Goal: Complete application form: Complete application form

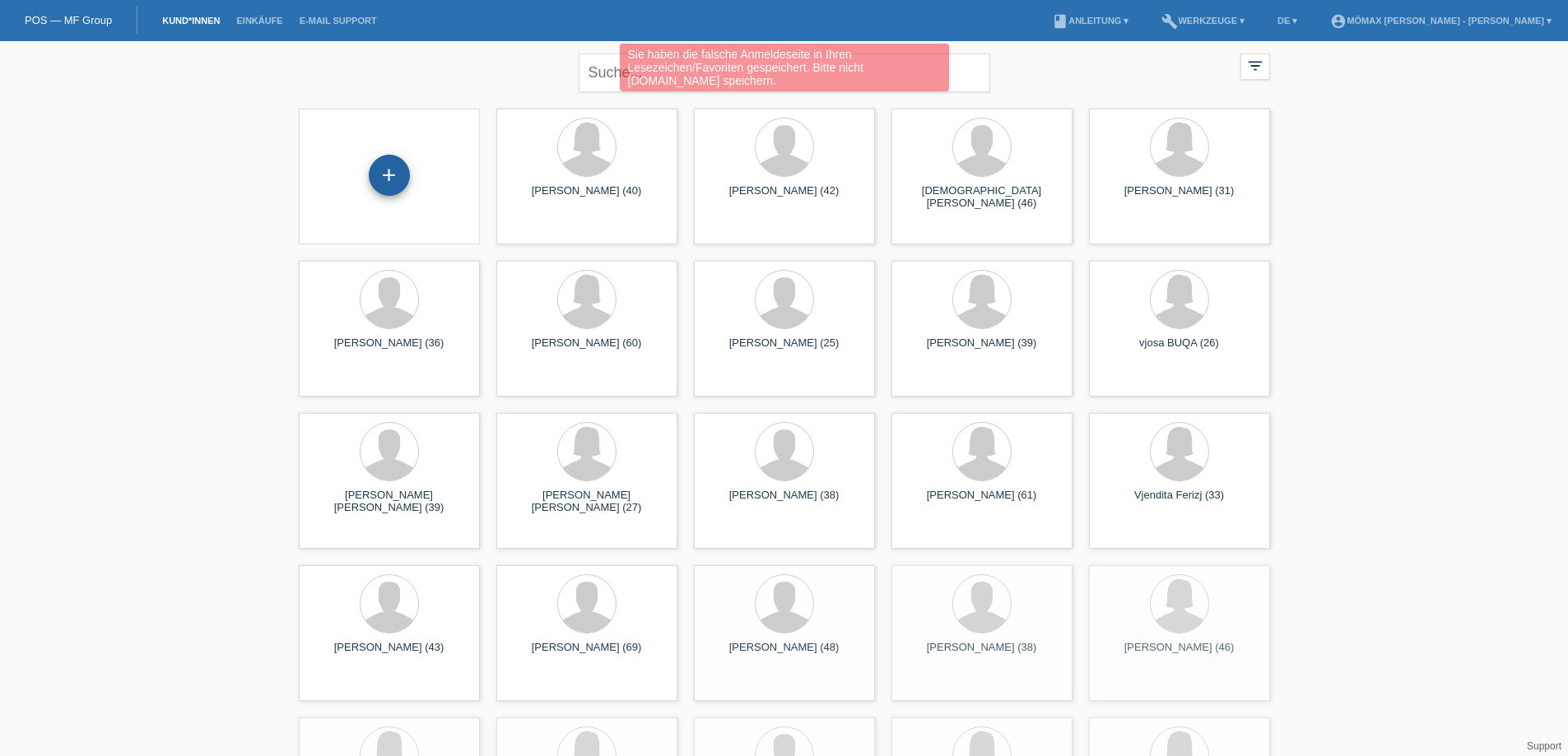
click at [386, 184] on div "+" at bounding box center [389, 175] width 40 height 28
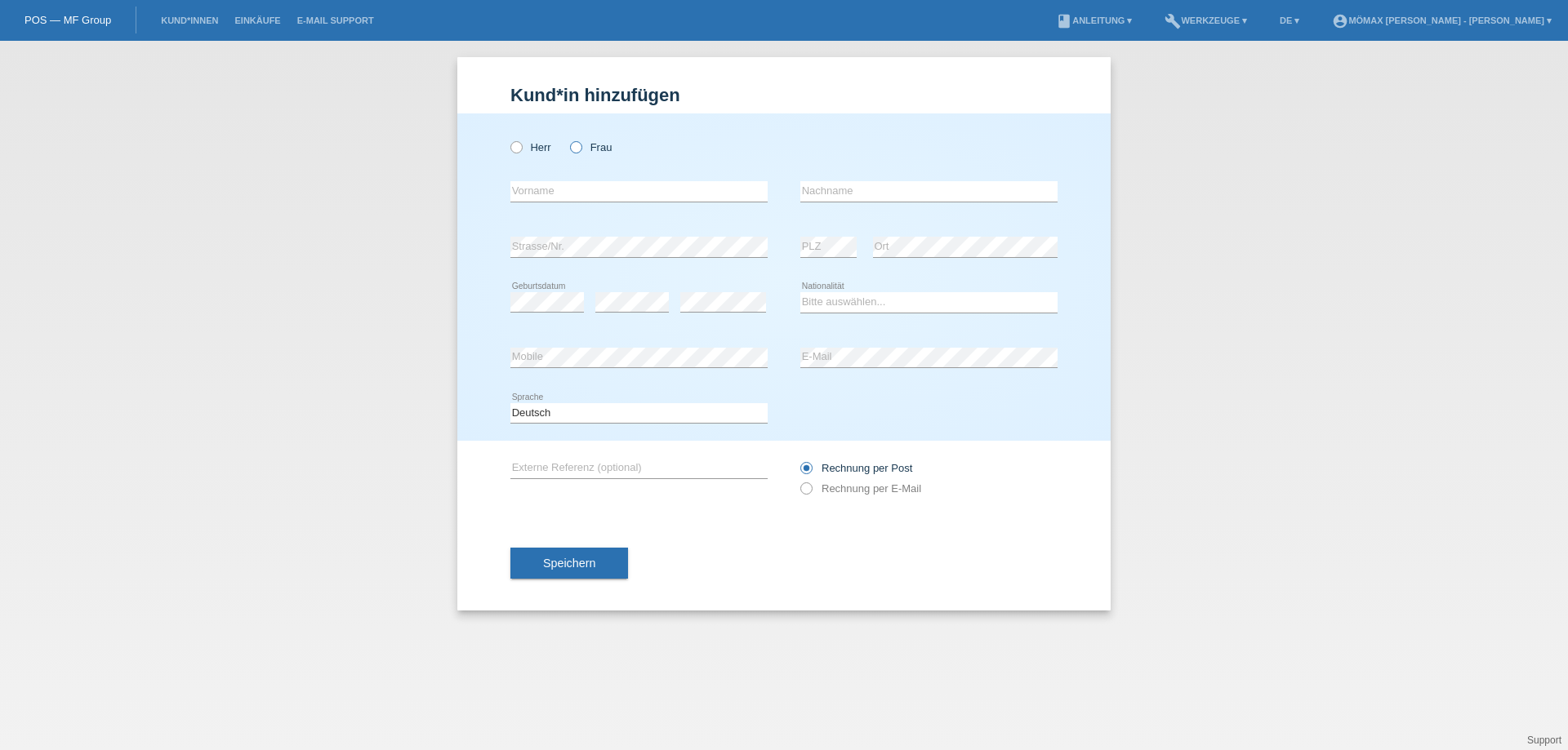
click at [582, 142] on label "Frau" at bounding box center [590, 147] width 41 height 13
click at [581, 142] on input "Frau" at bounding box center [575, 146] width 11 height 11
radio input "true"
click at [553, 194] on input "text" at bounding box center [639, 191] width 258 height 20
type input "m"
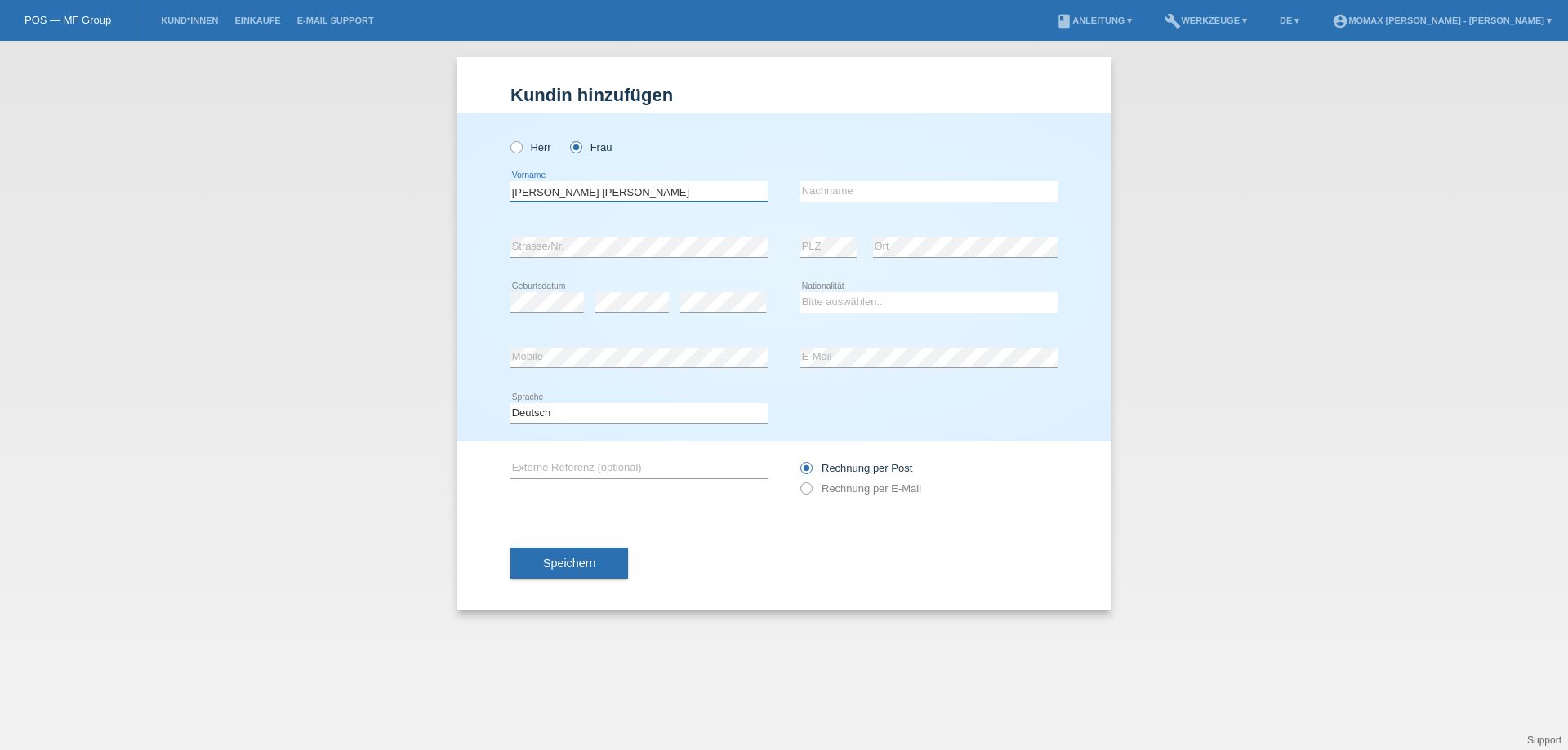
type input "[PERSON_NAME] [PERSON_NAME]"
click at [876, 199] on input "text" at bounding box center [930, 191] width 258 height 20
type input "RIVES GONZALVEZ"
click at [856, 304] on select "Bitte auswählen... Schweiz Deutschland Liechtenstein Österreich ------------ Af…" at bounding box center [930, 301] width 258 height 19
select select "ES"
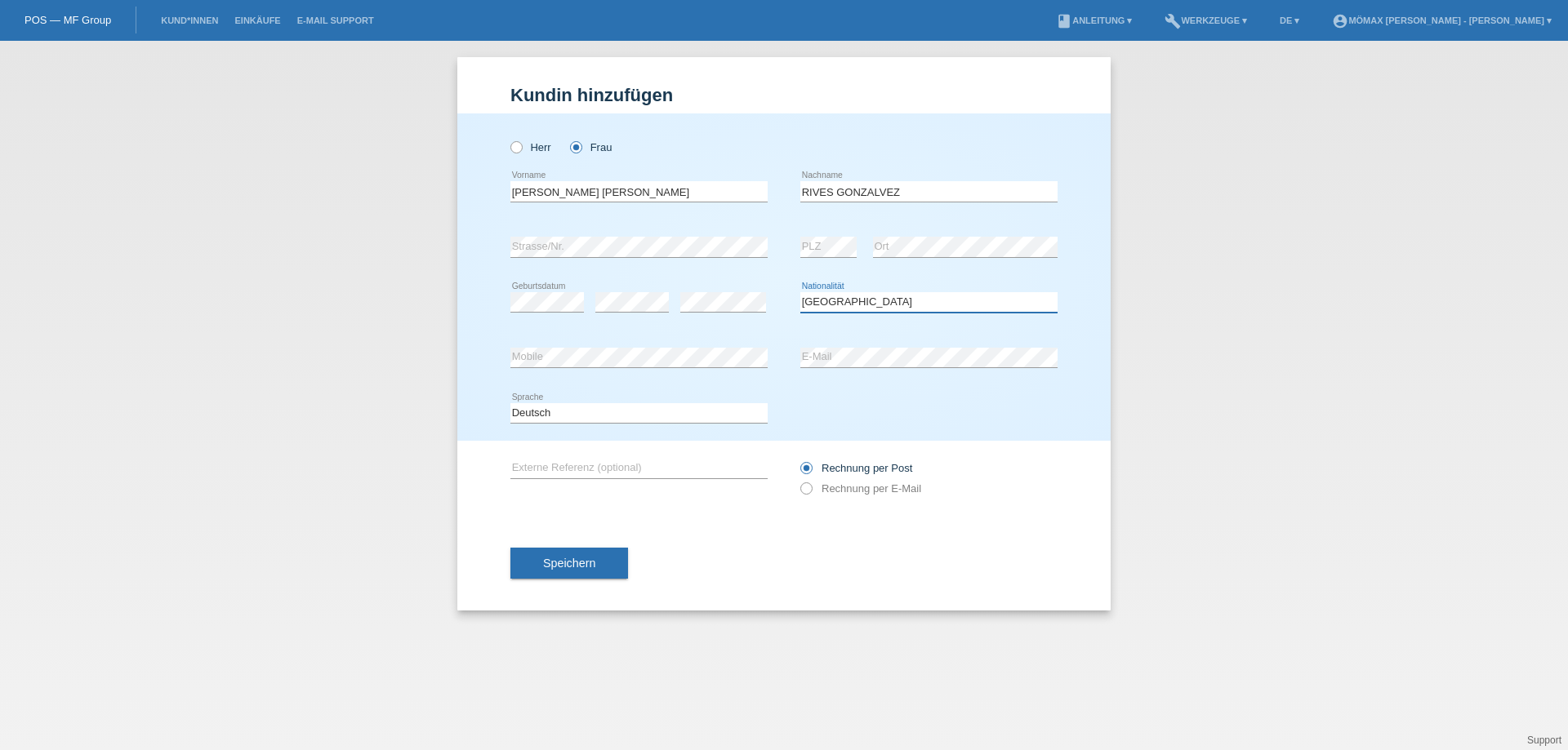
click at [801, 292] on select "Bitte auswählen... Schweiz Deutschland Liechtenstein Österreich ------------ Af…" at bounding box center [930, 301] width 258 height 19
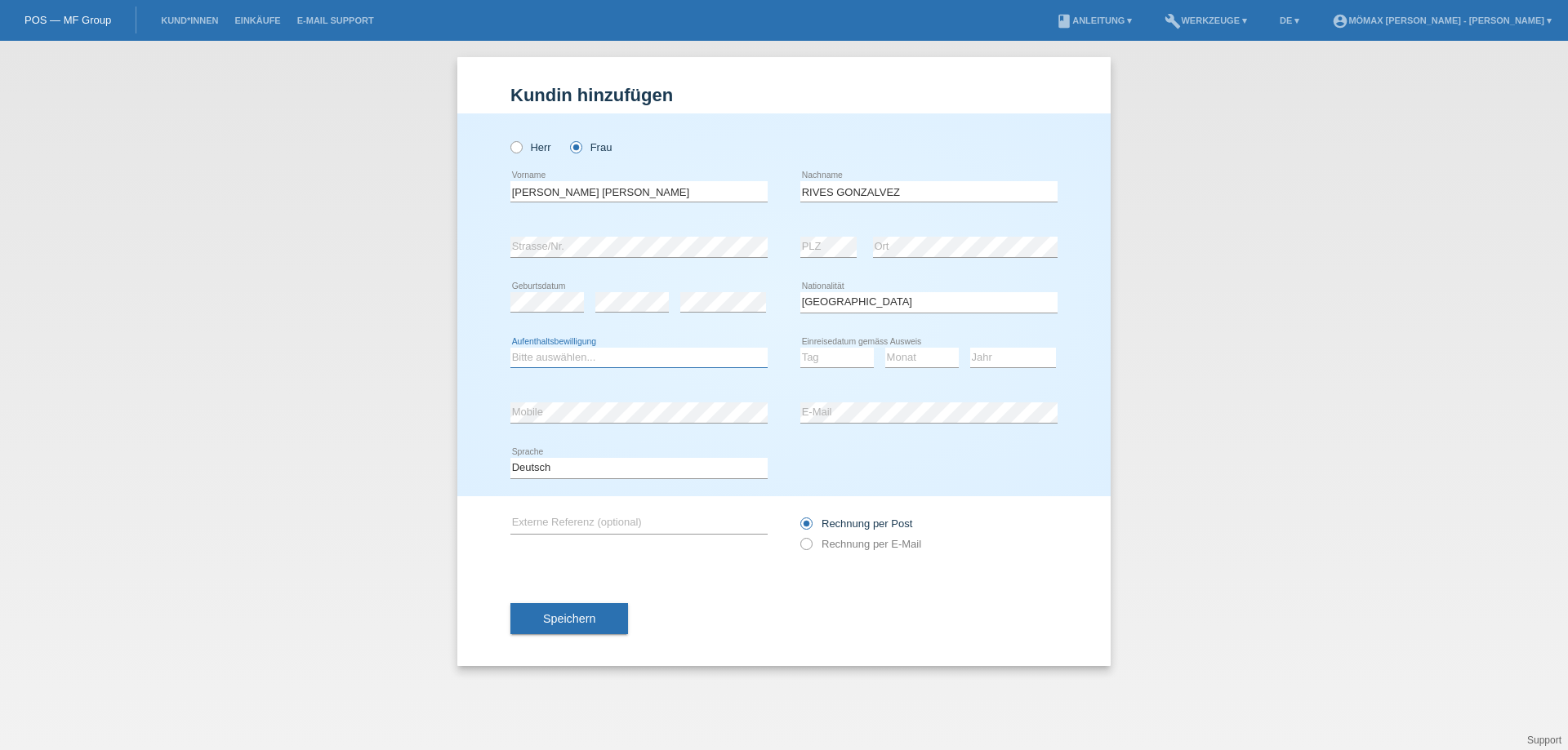
click at [592, 355] on select "Bitte auswählen... C B B - Flüchtlingsstatus Andere" at bounding box center [639, 357] width 258 height 19
select select "C"
click at [510, 348] on select "Bitte auswählen... C B B - Flüchtlingsstatus Andere" at bounding box center [639, 357] width 258 height 19
click at [829, 360] on select "Tag 01 02 03 04 05 06 07 08 09 10 11" at bounding box center [837, 357] width 73 height 19
select select "05"
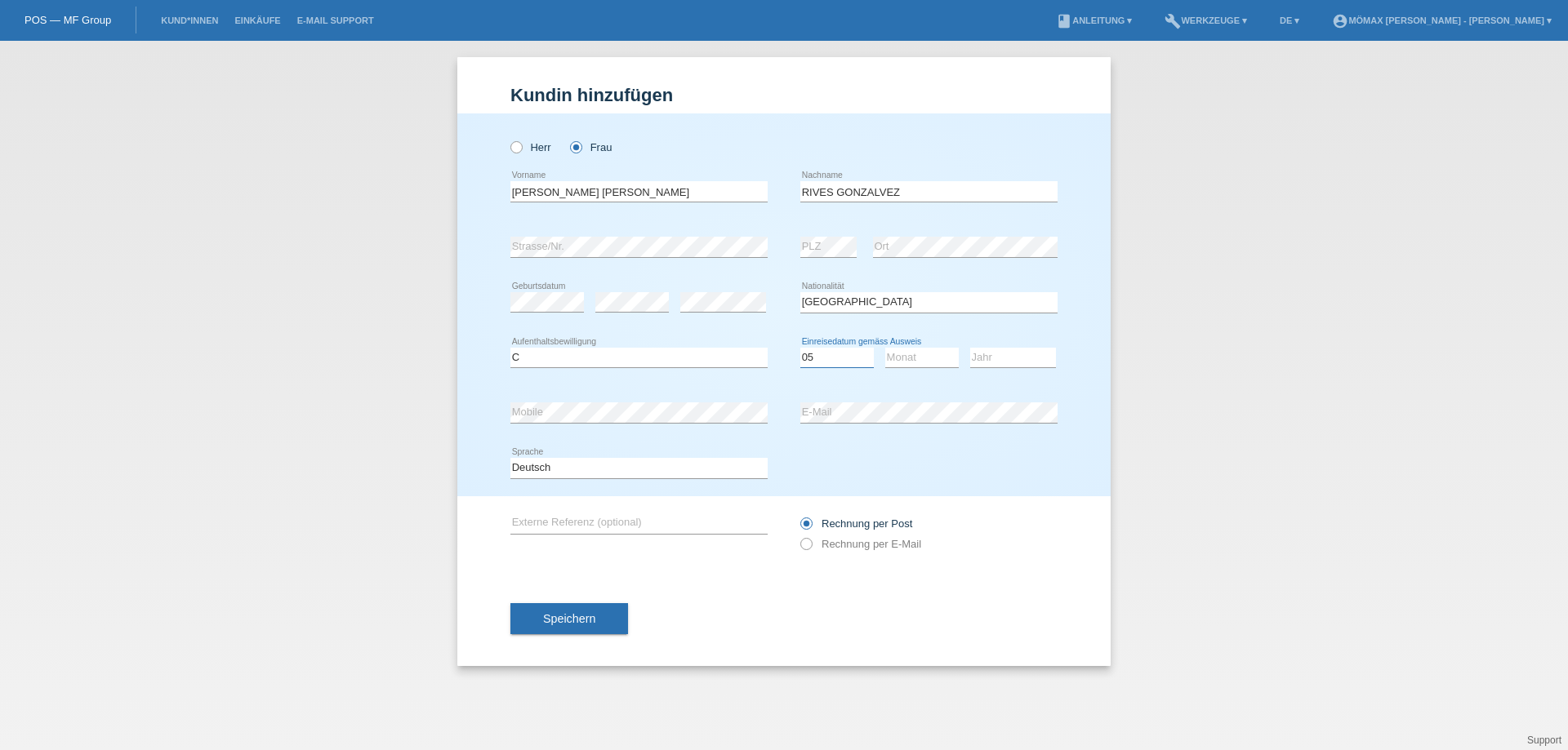
click at [801, 348] on select "Tag 01 02 03 04 05 06 07 08 09 10 11" at bounding box center [837, 357] width 73 height 19
click at [922, 351] on select "Monat 01 02 03 04 05 06 07 08 09 10 11" at bounding box center [921, 357] width 73 height 19
select select "03"
click at [885, 348] on select "Monat 01 02 03 04 05 06 07 08 09 10 11" at bounding box center [921, 357] width 73 height 19
click at [992, 357] on select "Jahr 2025 2024 2023 2022 2021 2020 2019 2018 2017 2016 2015 2014 2013 2012 2011…" at bounding box center [1013, 357] width 86 height 19
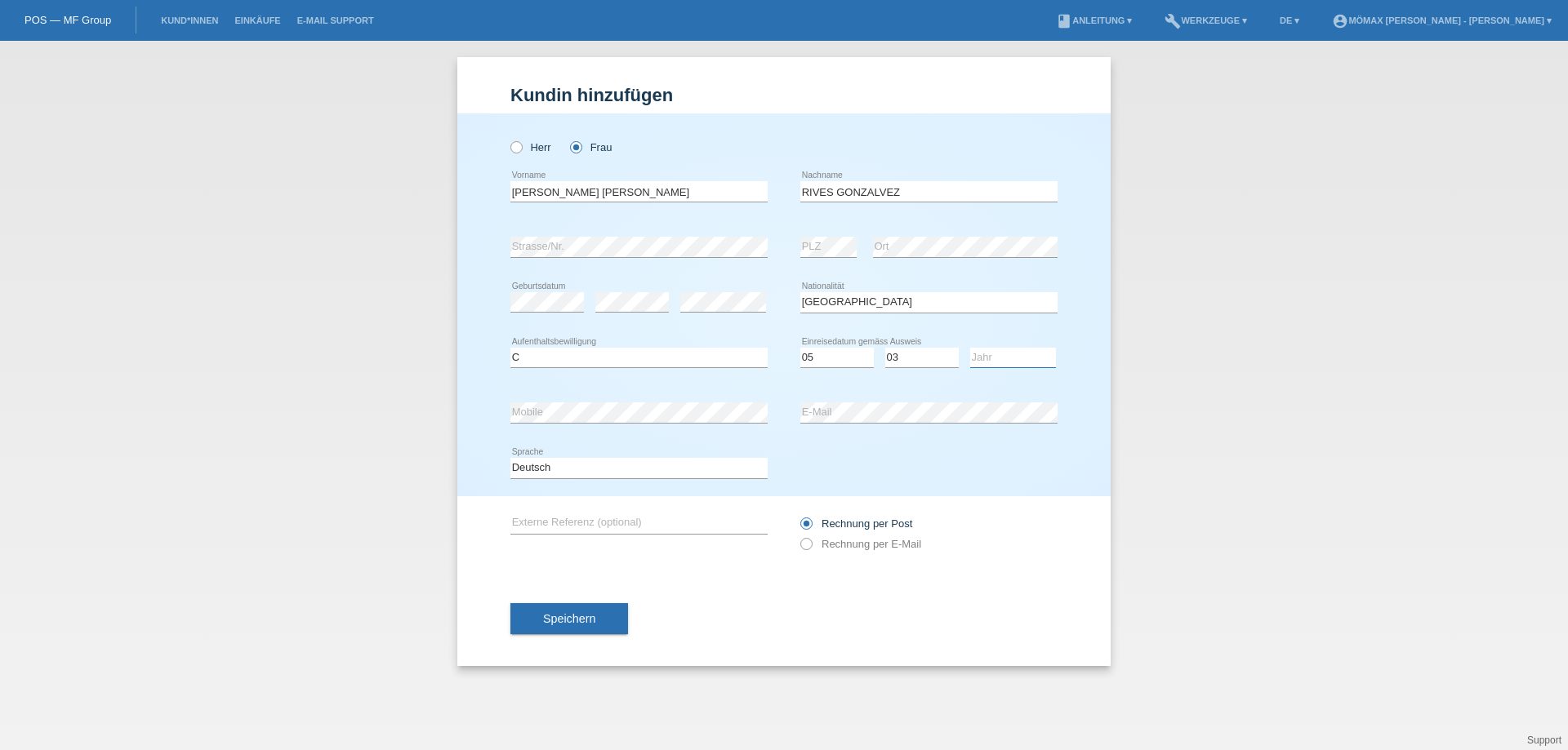
select select "2013"
click at [970, 348] on select "Jahr 2025 2024 2023 2022 2021 2020 2019 2018 2017 2016 2015 2014 2013 2012 2011…" at bounding box center [1013, 357] width 86 height 19
click at [798, 535] on icon at bounding box center [798, 535] width 0 height 0
click at [806, 546] on input "Rechnung per E-Mail" at bounding box center [806, 548] width 11 height 20
radio input "true"
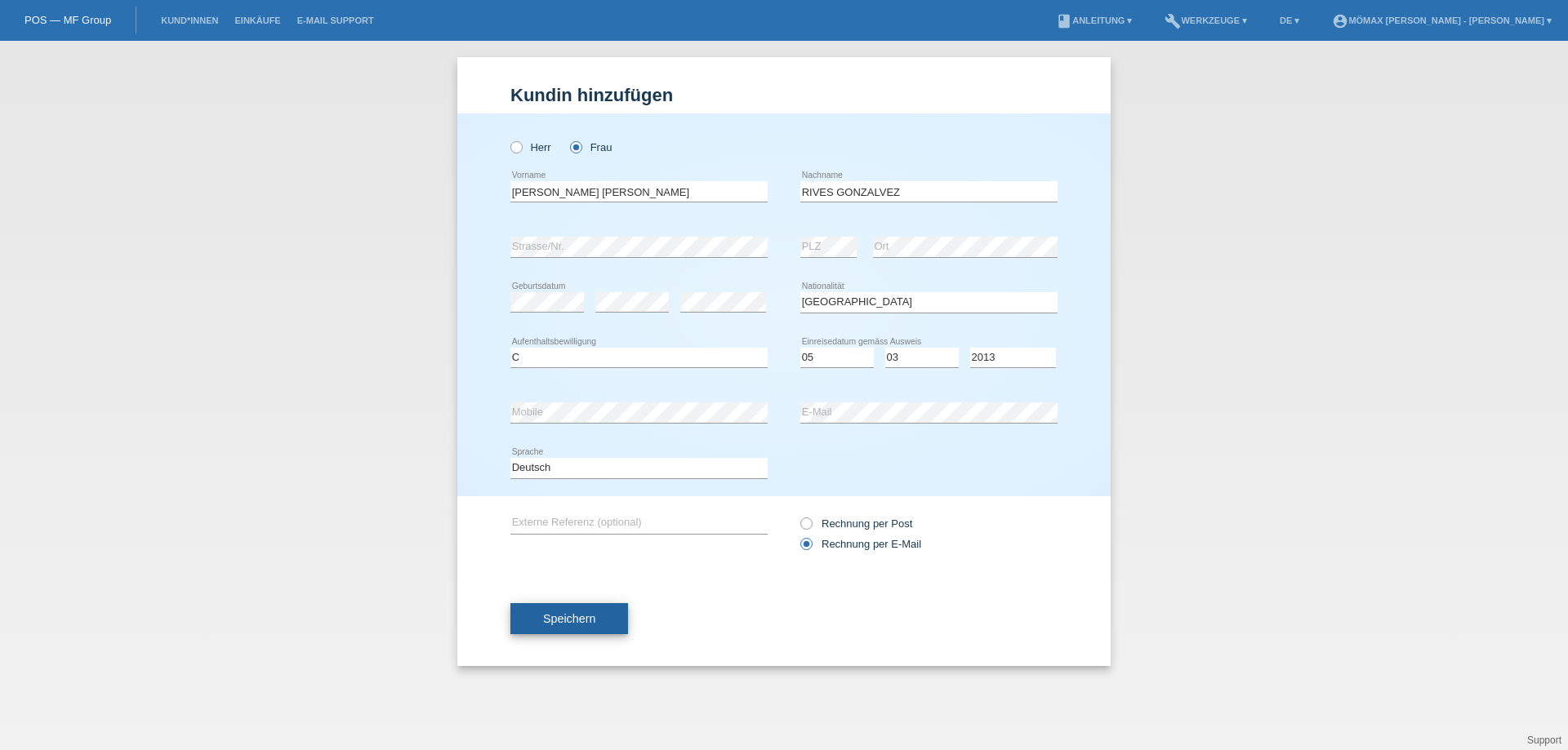
click at [587, 623] on span "Speichern" at bounding box center [569, 619] width 52 height 13
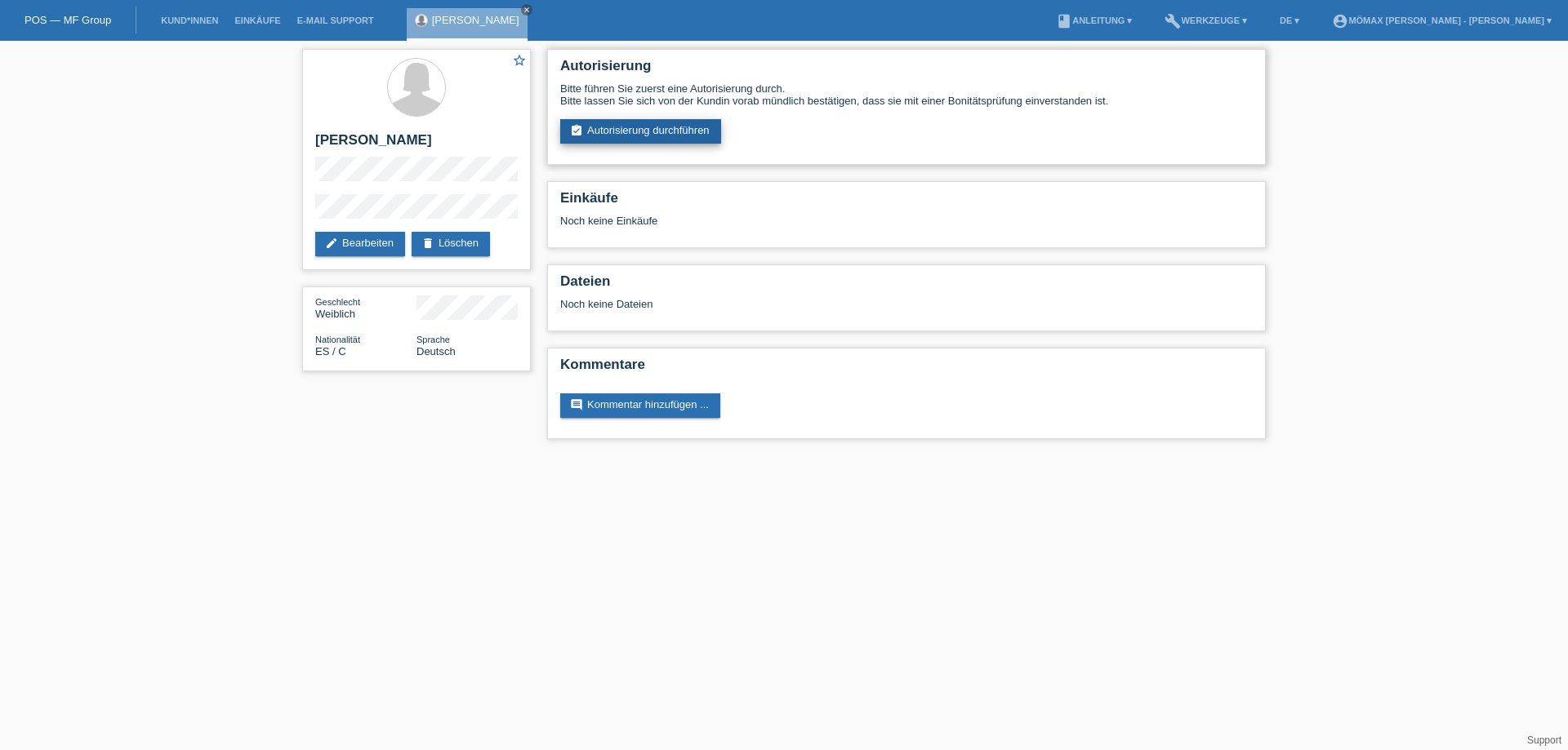
click at [685, 130] on link "assignment_turned_in Autorisierung durchführen" at bounding box center [640, 131] width 161 height 24
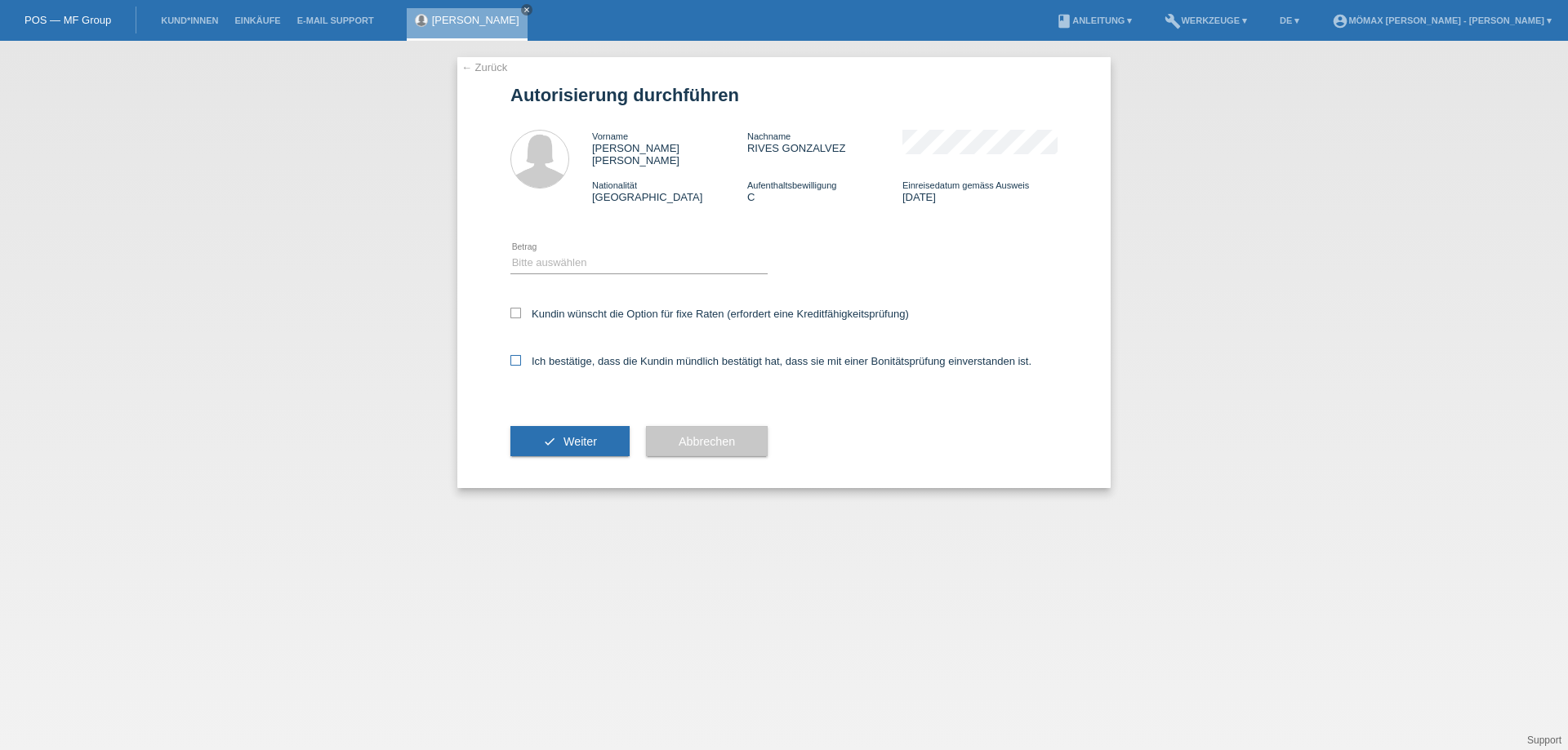
click at [516, 355] on icon at bounding box center [515, 360] width 11 height 11
click at [516, 355] on input "Ich bestätige, dass die Kundin mündlich bestätigt hat, dass sie mit einer Bonit…" at bounding box center [515, 360] width 11 height 11
checkbox input "true"
click at [541, 426] on button "check Weiter" at bounding box center [570, 441] width 120 height 31
click at [552, 253] on select "Bitte auswählen CHF 1.00 - CHF 499.00 CHF 500.00 - CHF 1'999.00 CHF 2'000.00 - …" at bounding box center [639, 263] width 258 height 19
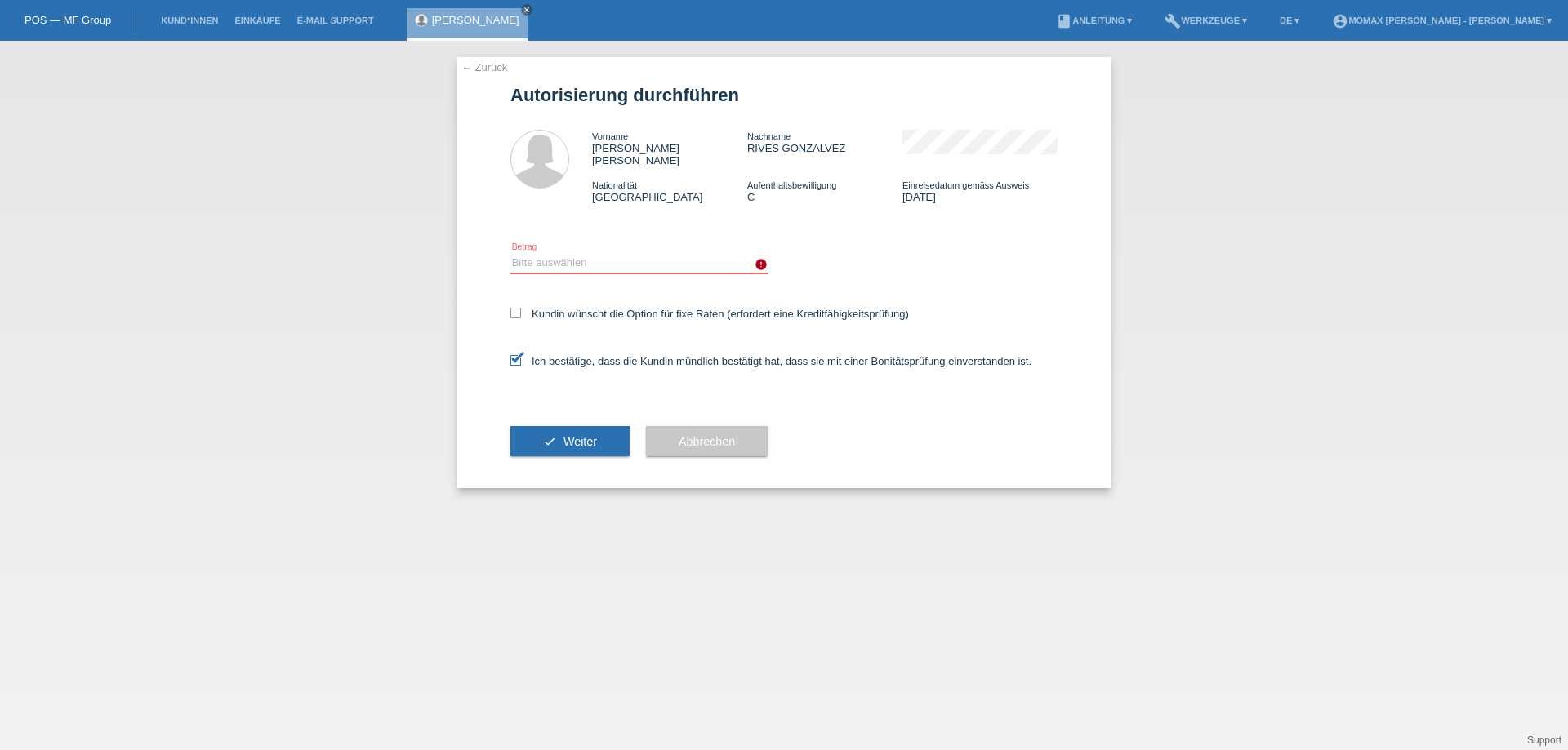
select select "3"
click at [510, 253] on select "Bitte auswählen CHF 1.00 - CHF 499.00 CHF 500.00 - CHF 1'999.00 CHF 2'000.00 - …" at bounding box center [639, 263] width 258 height 19
click at [566, 443] on button "check Weiter" at bounding box center [570, 441] width 120 height 31
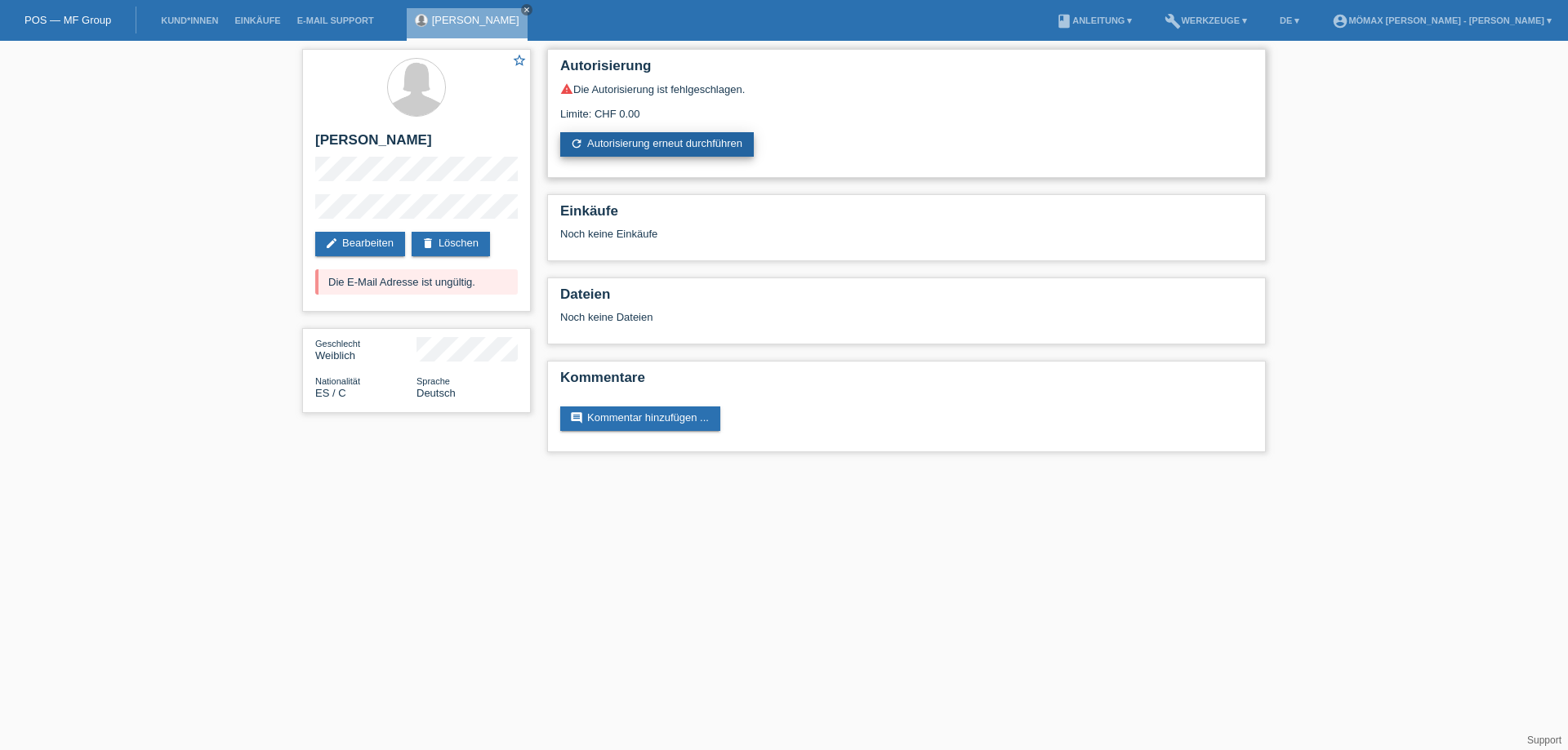
click at [650, 150] on link "refresh Autorisierung erneut durchführen" at bounding box center [657, 144] width 194 height 24
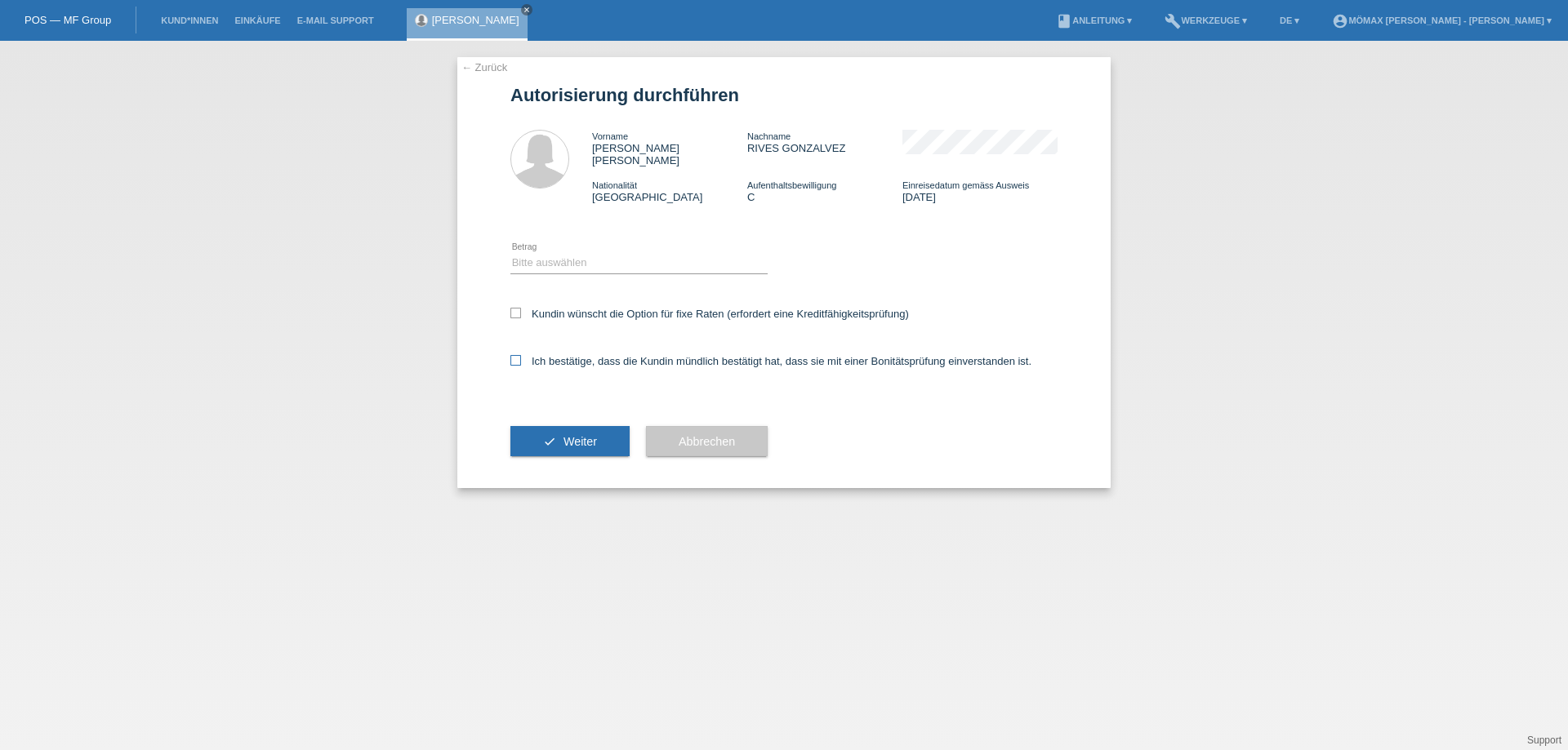
click at [514, 355] on icon at bounding box center [515, 360] width 11 height 11
click at [514, 355] on input "Ich bestätige, dass die Kundin mündlich bestätigt hat, dass sie mit einer Bonit…" at bounding box center [515, 360] width 11 height 11
checkbox input "true"
click at [549, 435] on icon "check" at bounding box center [550, 442] width 13 height 13
click at [657, 253] on select "Bitte auswählen CHF 1.00 - CHF 499.00 CHF 500.00 - CHF 1'999.00 CHF 2'000.00 - …" at bounding box center [639, 263] width 258 height 19
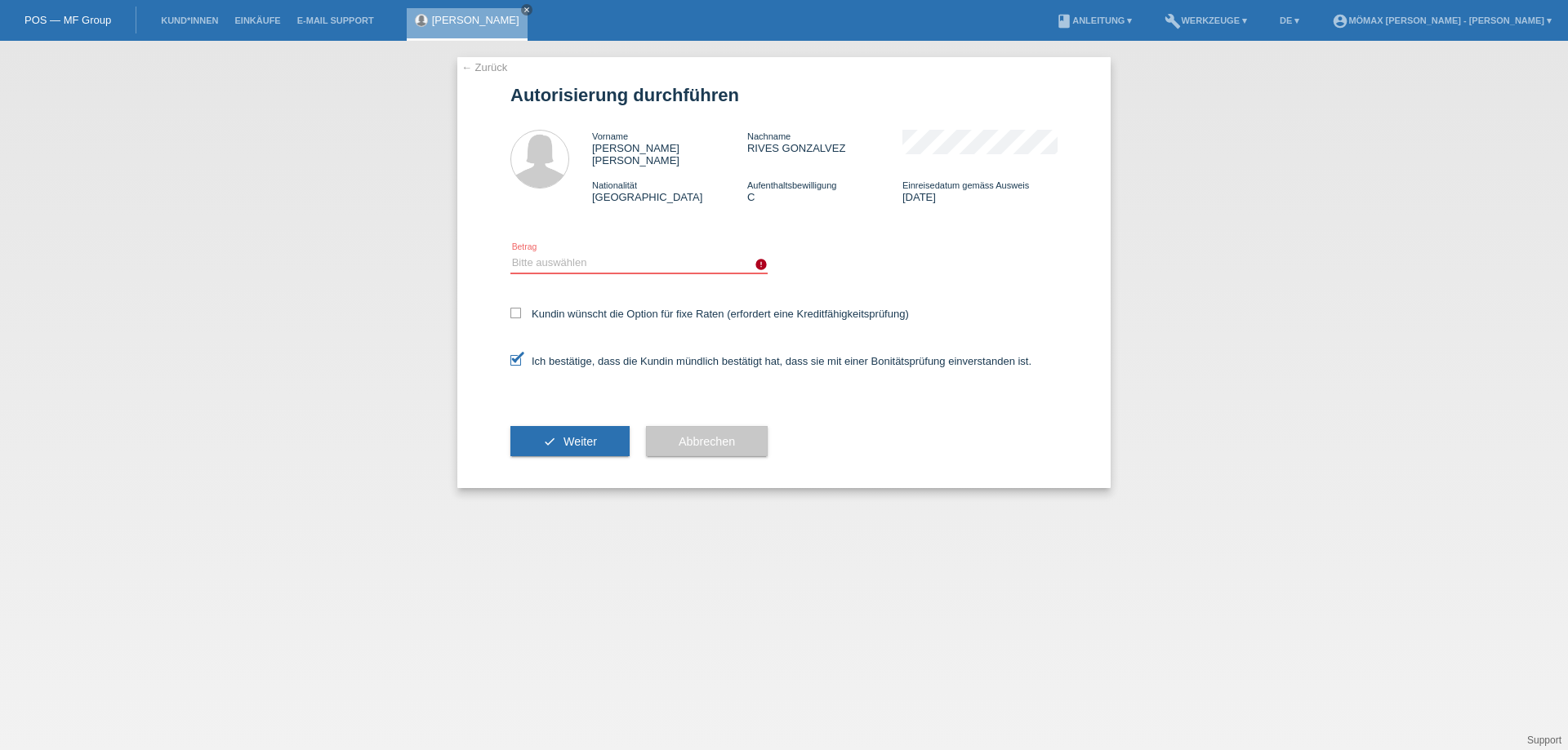
select select "2"
click at [510, 253] on select "Bitte auswählen CHF 1.00 - CHF 499.00 CHF 500.00 - CHF 1'999.00 CHF 2'000.00 - …" at bounding box center [639, 263] width 258 height 19
click at [571, 435] on span "Weiter" at bounding box center [580, 442] width 34 height 13
